Goal: Browse casually: Explore the website without a specific task or goal

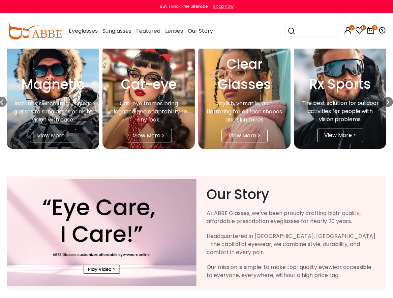
scroll to position [1214, 0]
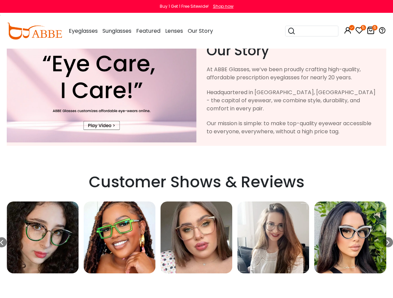
click at [333, 241] on img "14 / 16" at bounding box center [351, 237] width 72 height 72
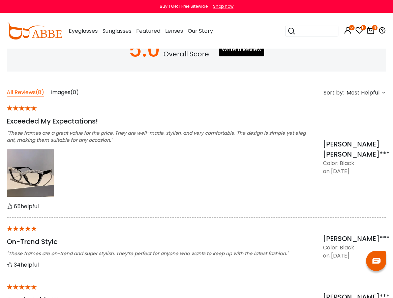
scroll to position [607, 0]
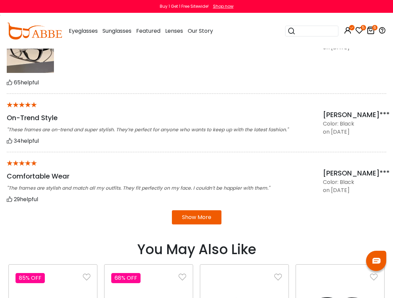
click at [200, 215] on button "Show More" at bounding box center [197, 217] width 50 height 14
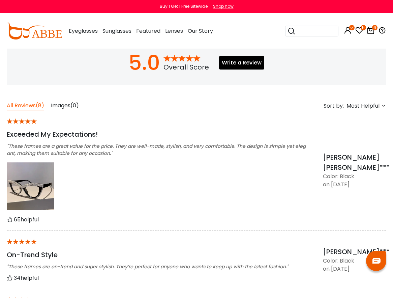
scroll to position [405, 0]
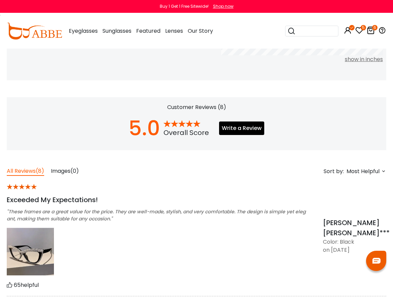
click at [63, 173] on span "Images" at bounding box center [61, 171] width 20 height 8
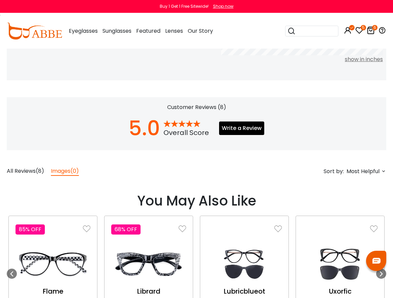
click at [24, 175] on div "All Reviews (8)" at bounding box center [25, 171] width 37 height 9
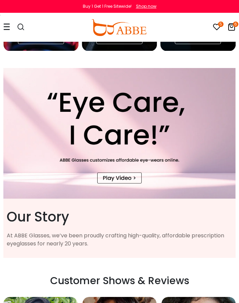
scroll to position [1766, 0]
